Goal: Task Accomplishment & Management: Complete application form

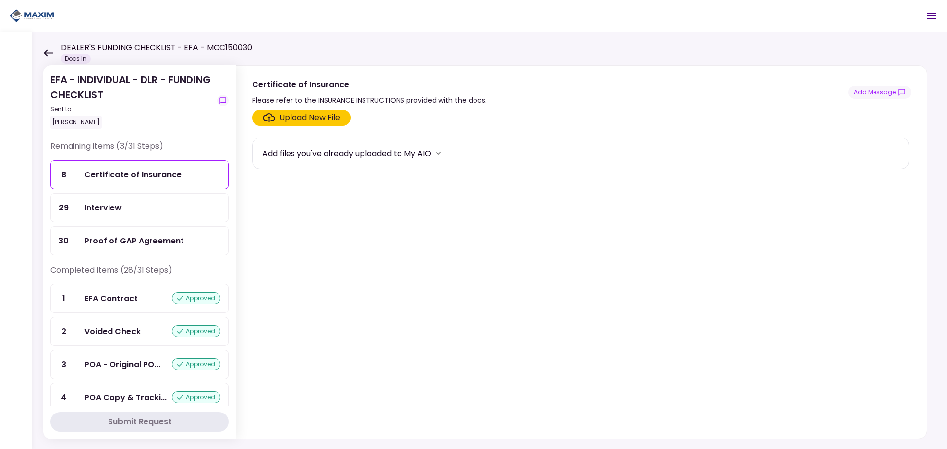
click at [146, 239] on div "Proof of GAP Agreement" at bounding box center [134, 241] width 100 height 12
click at [307, 124] on label "Upload New File" at bounding box center [301, 118] width 99 height 16
click at [0, 0] on input "Upload New File" at bounding box center [0, 0] width 0 height 0
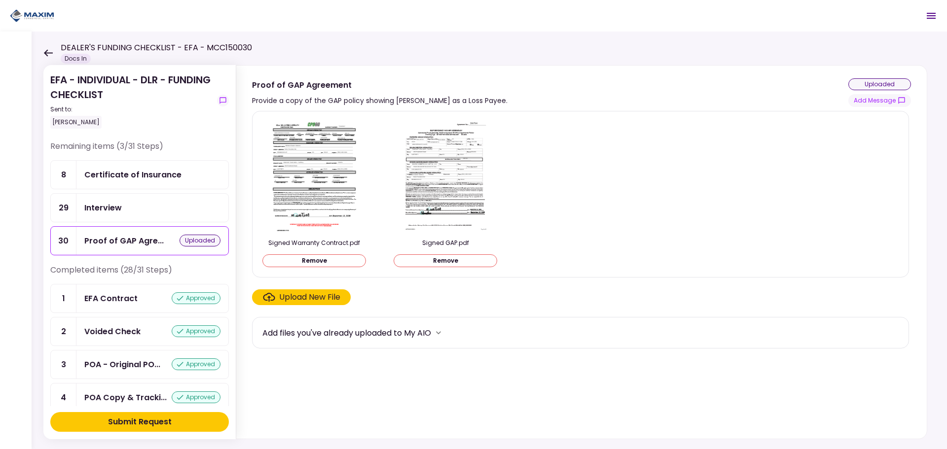
click at [184, 421] on button "Submit Request" at bounding box center [139, 422] width 179 height 20
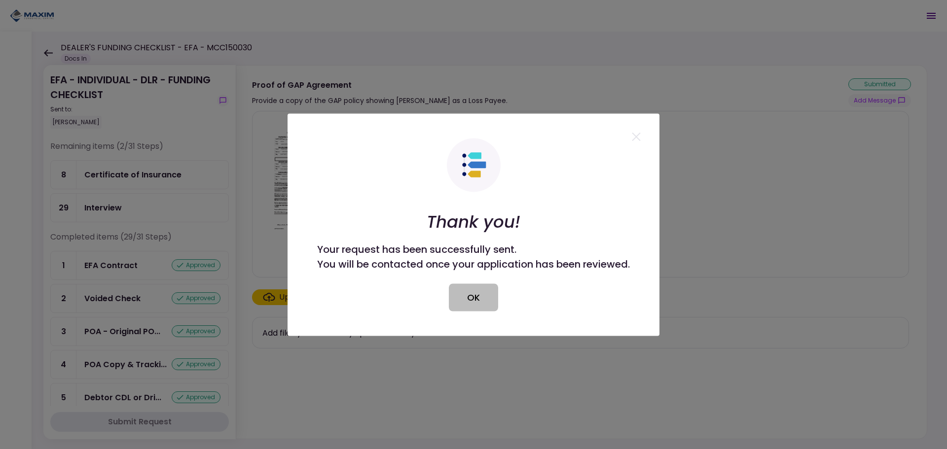
click at [486, 295] on button "OK" at bounding box center [473, 298] width 49 height 28
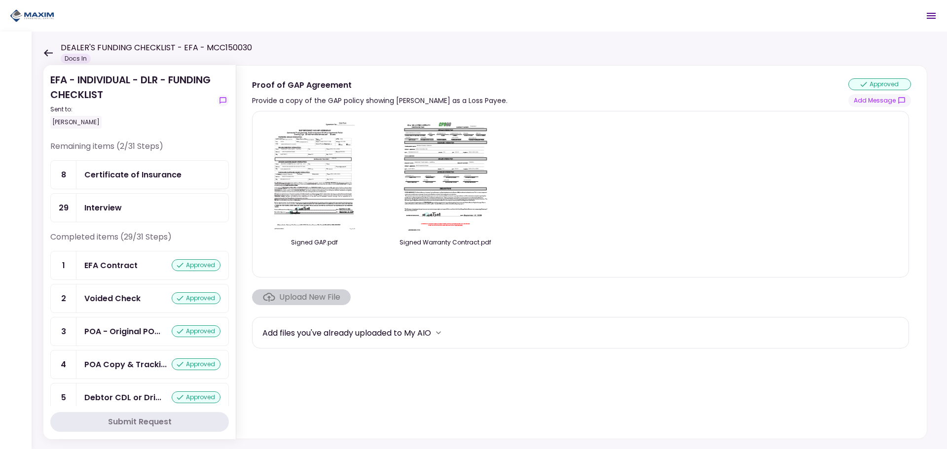
click at [110, 177] on div "Certificate of Insurance" at bounding box center [132, 175] width 97 height 12
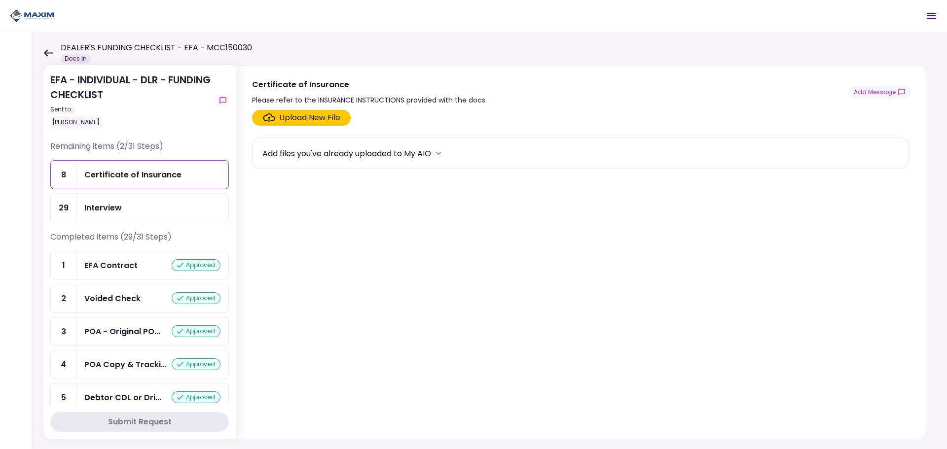
click at [301, 119] on div "Upload New File" at bounding box center [309, 118] width 61 height 12
click at [0, 0] on input "Upload New File" at bounding box center [0, 0] width 0 height 0
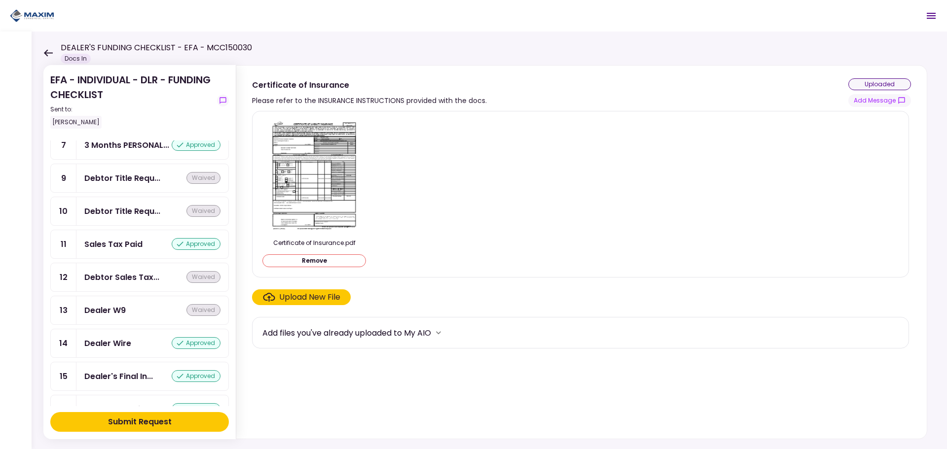
scroll to position [345, 0]
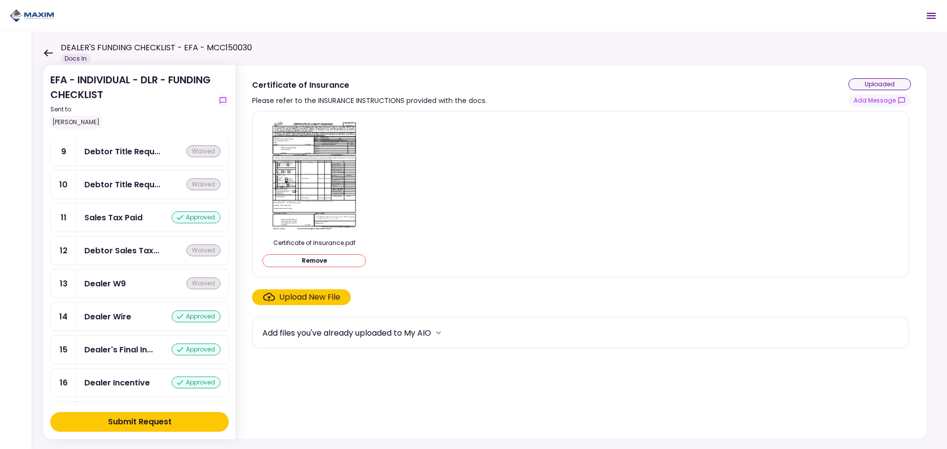
click at [149, 418] on div "Submit Request" at bounding box center [140, 422] width 64 height 12
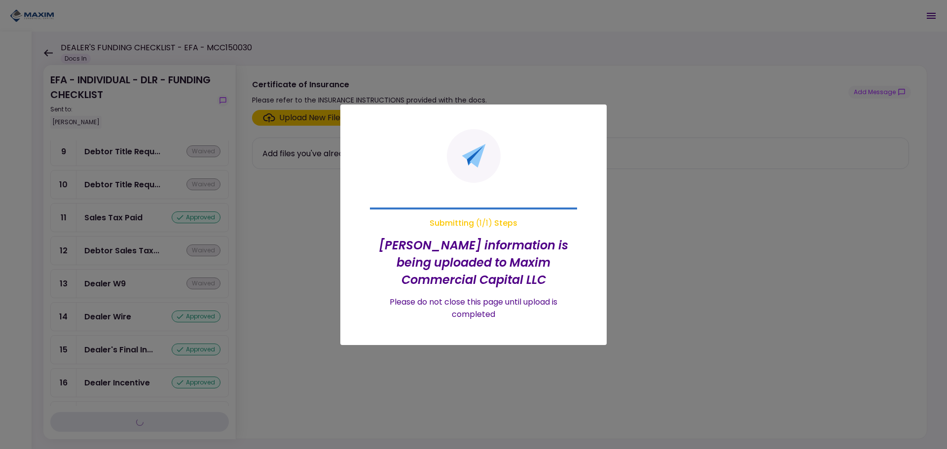
scroll to position [312, 0]
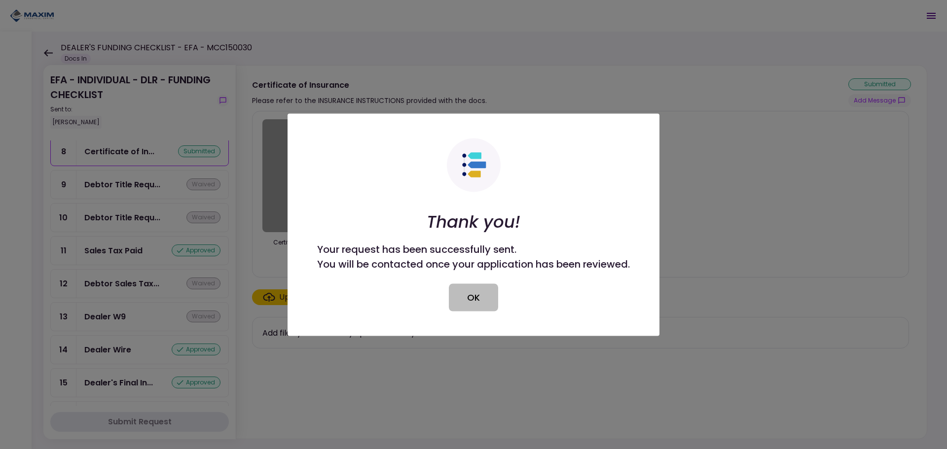
click at [480, 298] on button "OK" at bounding box center [473, 298] width 49 height 28
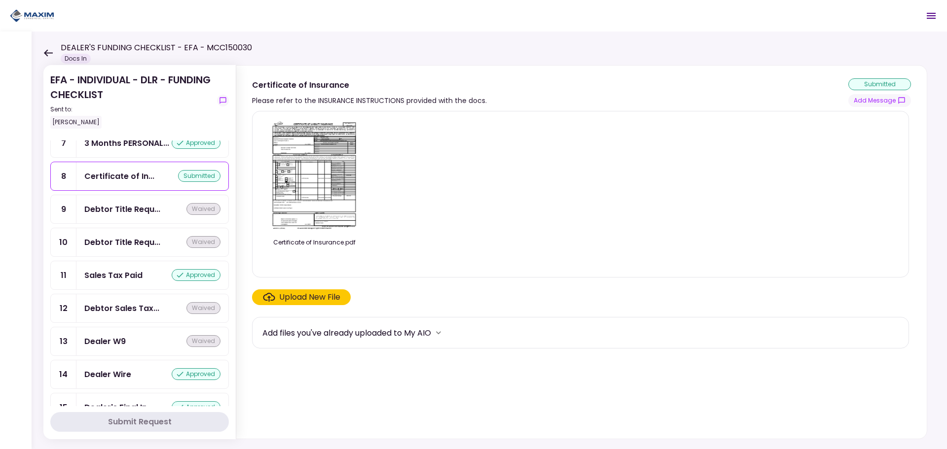
scroll to position [0, 0]
